Goal: Information Seeking & Learning: Check status

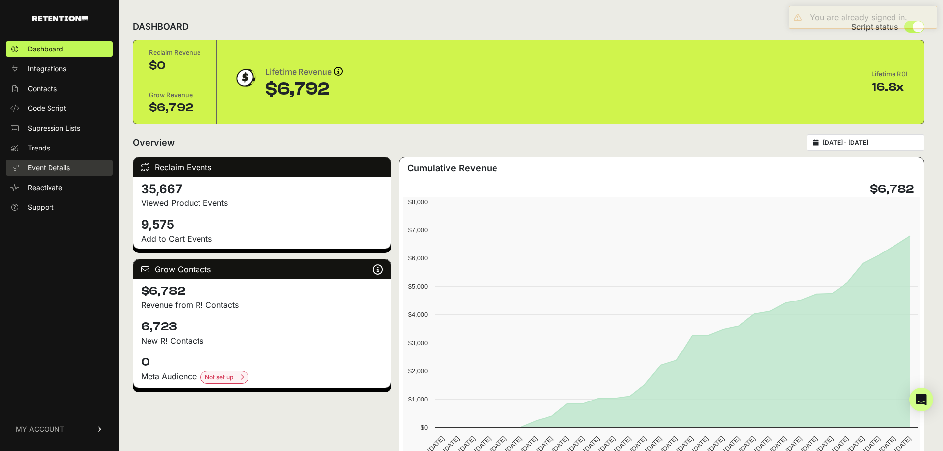
click at [33, 164] on span "Event Details" at bounding box center [49, 168] width 42 height 10
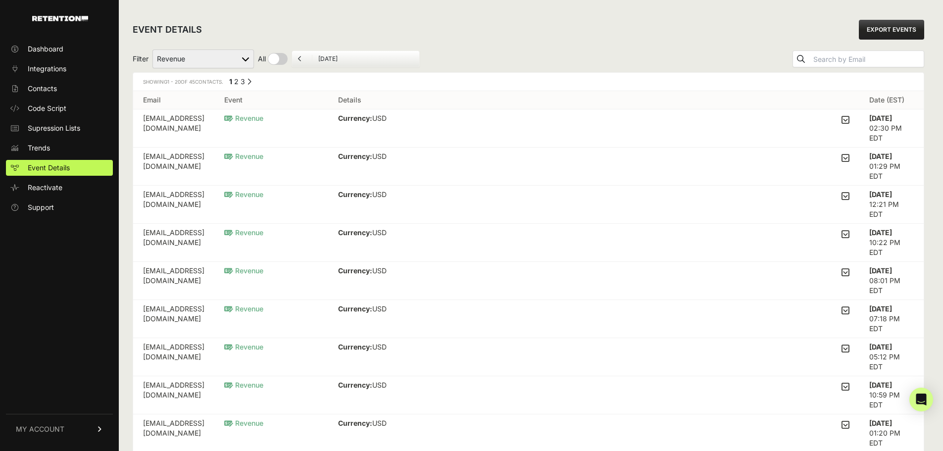
click at [231, 59] on select "Added to Cart Reclaim Checkout Started Reclaim Revenue Viewed Product Reclaim" at bounding box center [202, 58] width 101 height 19
click at [230, 58] on select "Added to Cart Reclaim Checkout Started Reclaim Revenue Viewed Product Reclaim" at bounding box center [202, 58] width 101 height 19
click at [272, 64] on input "checkbox" at bounding box center [273, 59] width 30 height 12
checkbox input "true"
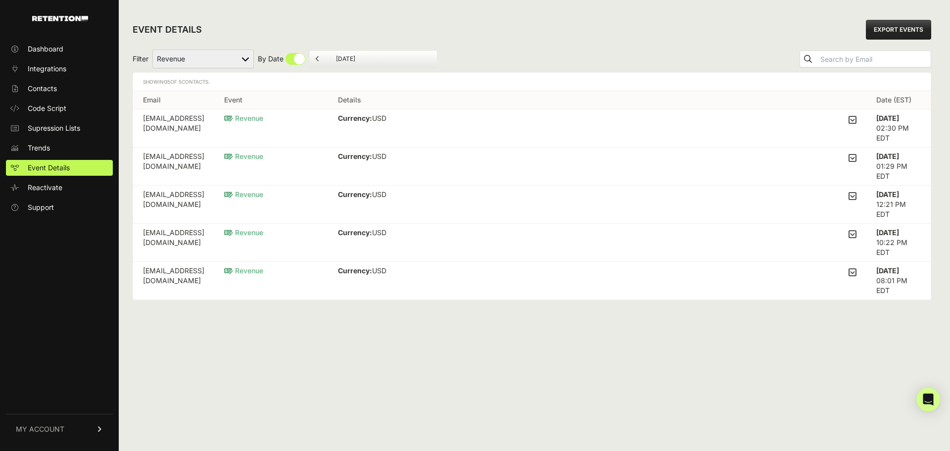
click at [301, 60] on input "checkbox" at bounding box center [282, 59] width 48 height 12
checkbox input "false"
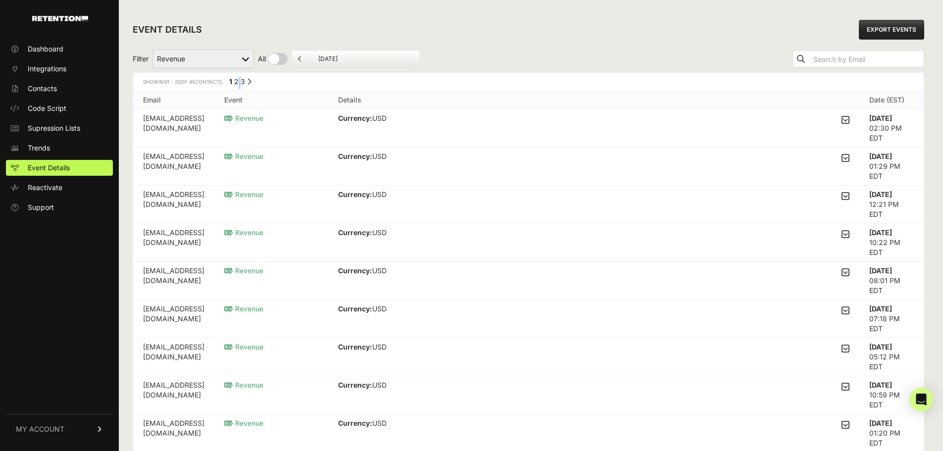
click at [247, 81] on div "← Previous 1 2 3 Next →" at bounding box center [239, 83] width 24 height 12
click at [245, 81] on link "3" at bounding box center [243, 81] width 4 height 8
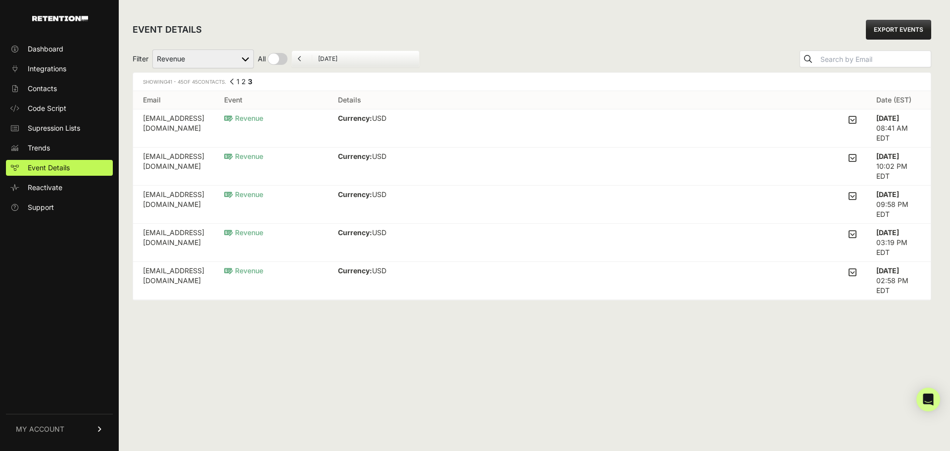
click at [891, 27] on link "EXPORT EVENTS" at bounding box center [898, 30] width 65 height 20
click at [227, 62] on select "Added to Cart Reclaim Checkout Started Reclaim Revenue Viewed Product Reclaim" at bounding box center [202, 58] width 101 height 19
click at [233, 38] on div "EVENT DETAILS EXPORT EVENTS" at bounding box center [532, 30] width 799 height 32
click at [190, 54] on select "Added to Cart Reclaim Checkout Started Reclaim Revenue Viewed Product Reclaim" at bounding box center [202, 58] width 101 height 19
select select "cart"
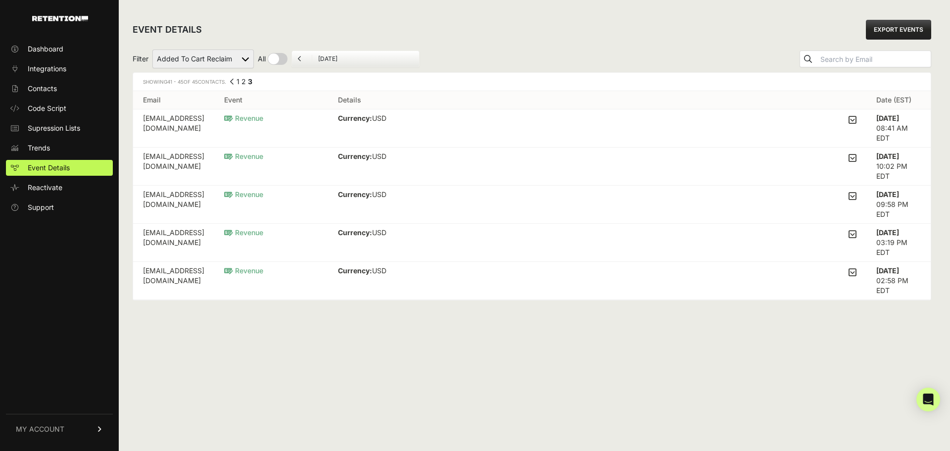
click at [153, 49] on select "Added to Cart Reclaim Checkout Started Reclaim Revenue Viewed Product Reclaim" at bounding box center [202, 58] width 101 height 19
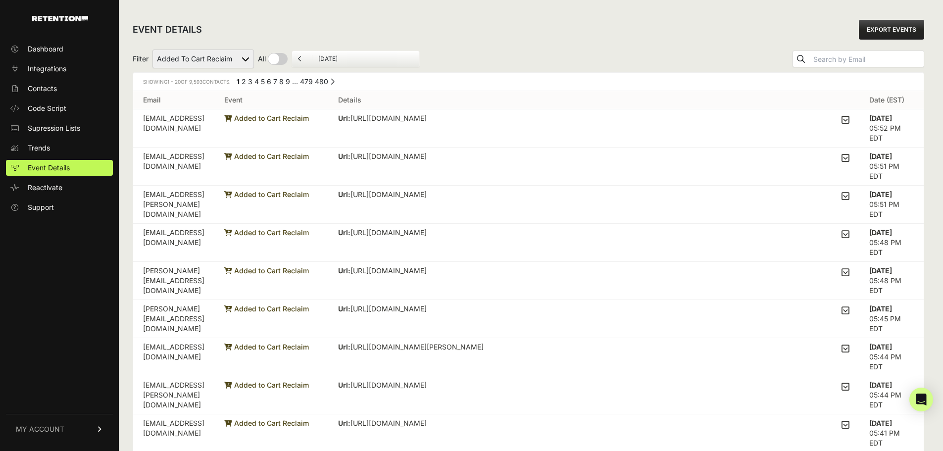
click at [49, 223] on div "Dashboard Integrations Contacts Code Script Supression Lists Trends Event Detai…" at bounding box center [59, 240] width 119 height 419
click at [45, 80] on ul "Dashboard Integrations Contacts Code Script Supression Lists Trends Event Detai…" at bounding box center [59, 128] width 107 height 174
click at [44, 85] on span "Contacts" at bounding box center [42, 89] width 29 height 10
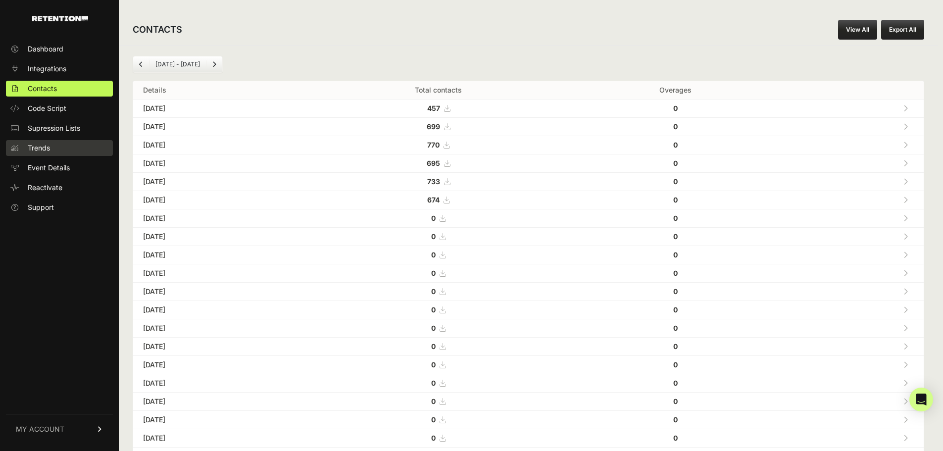
click at [35, 144] on span "Trends" at bounding box center [39, 148] width 22 height 10
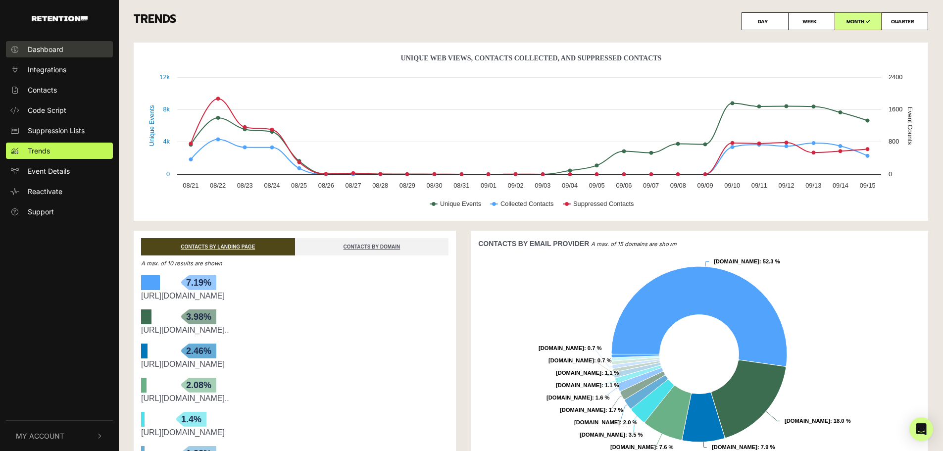
click at [54, 45] on span "Dashboard" at bounding box center [46, 49] width 36 height 10
